Goal: Understand process/instructions: Learn how to perform a task or action

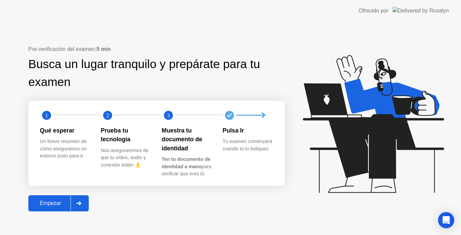
click at [72, 207] on div at bounding box center [79, 204] width 16 height 16
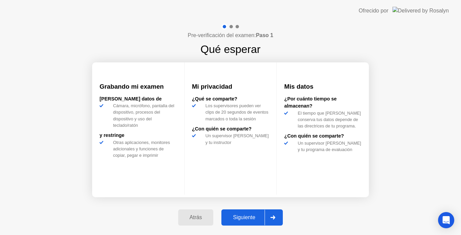
click at [249, 216] on div "Siguiente" at bounding box center [243, 218] width 41 height 6
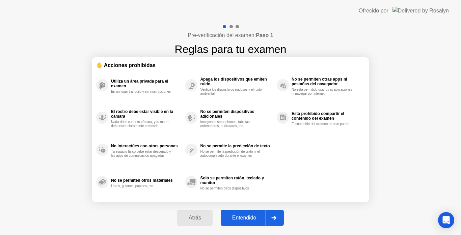
click at [249, 216] on div "Entendido" at bounding box center [244, 218] width 43 height 6
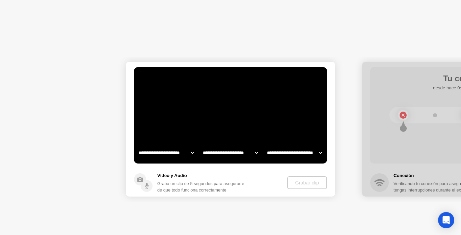
select select "**********"
select select "*******"
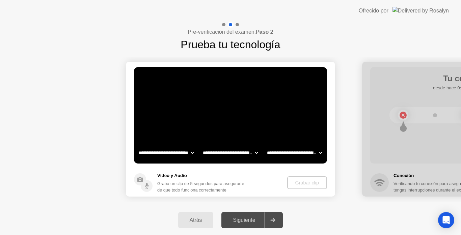
click at [249, 217] on div "Siguiente" at bounding box center [243, 220] width 41 height 6
click at [310, 187] on button "Grabar clip" at bounding box center [307, 183] width 39 height 13
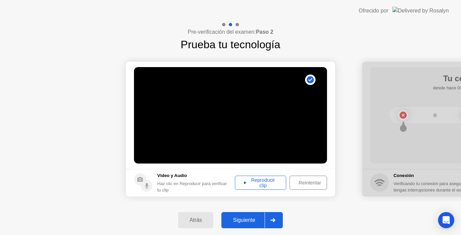
click at [256, 218] on div "Siguiente" at bounding box center [243, 220] width 41 height 6
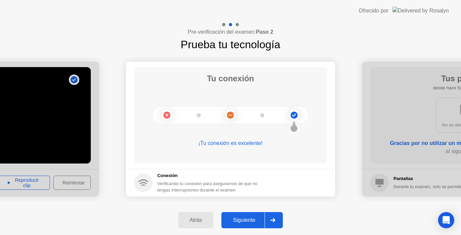
click at [250, 221] on div "Siguiente" at bounding box center [243, 220] width 41 height 6
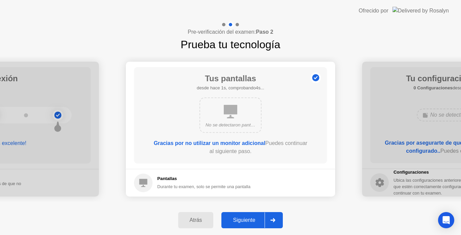
click at [250, 221] on div "Siguiente" at bounding box center [243, 220] width 41 height 6
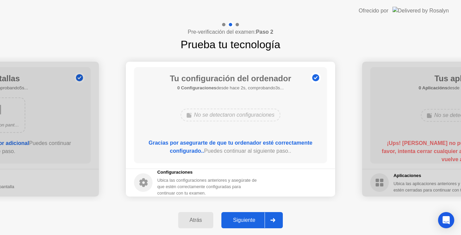
click at [250, 221] on div "Siguiente" at bounding box center [243, 220] width 41 height 6
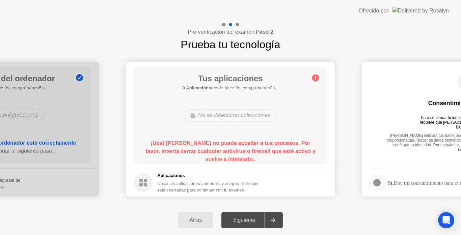
click at [224, 151] on b "¡Ups! [PERSON_NAME] no puede acceder a tus procesos. Por favor, intenta cerrar …" at bounding box center [231, 151] width 170 height 22
